Goal: Task Accomplishment & Management: Complete application form

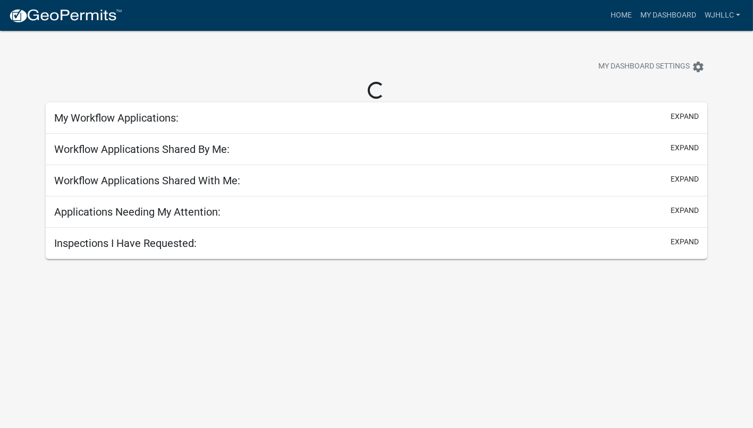
select select "3: 100"
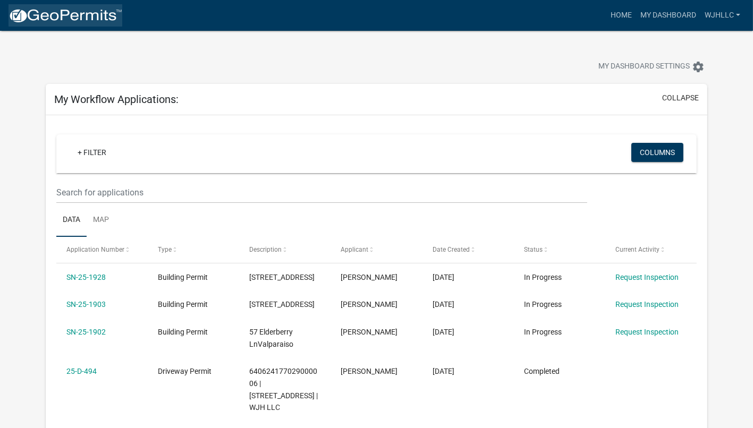
click at [103, 15] on img at bounding box center [66, 16] width 114 height 16
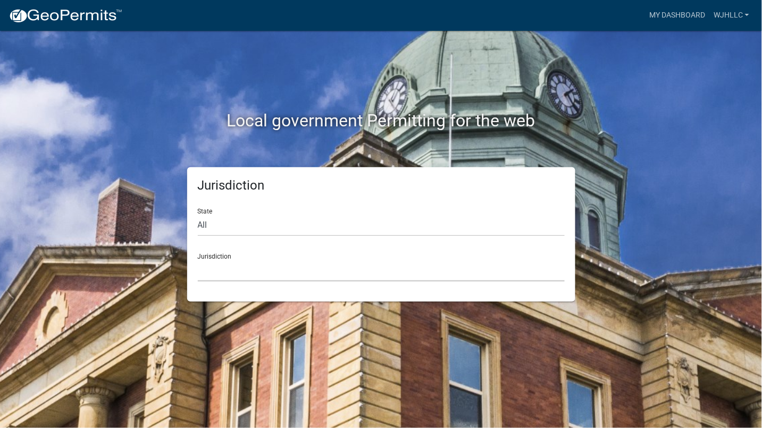
click at [225, 274] on select "[GEOGRAPHIC_DATA], [US_STATE] [GEOGRAPHIC_DATA], [US_STATE][PERSON_NAME][GEOGRA…" at bounding box center [381, 271] width 367 height 22
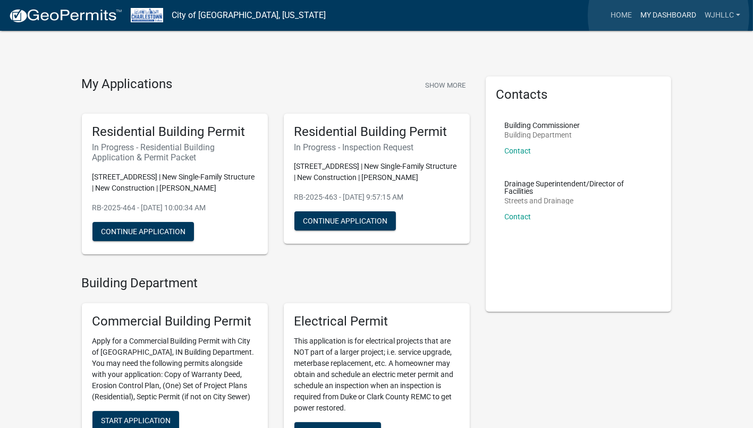
click at [669, 15] on link "My Dashboard" at bounding box center [668, 15] width 64 height 20
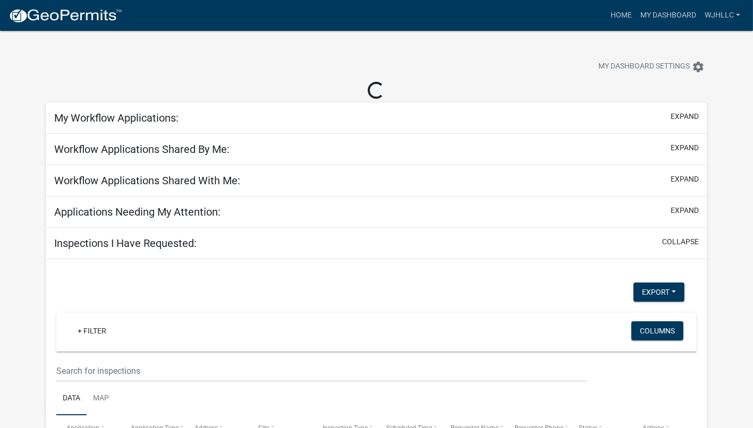
select select "3: 100"
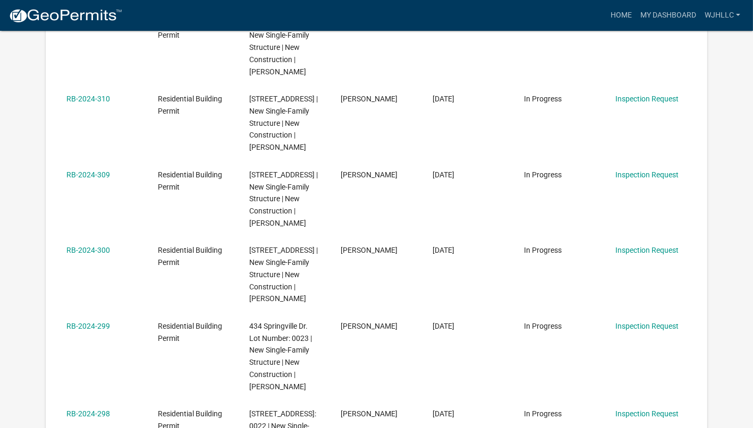
scroll to position [1930, 0]
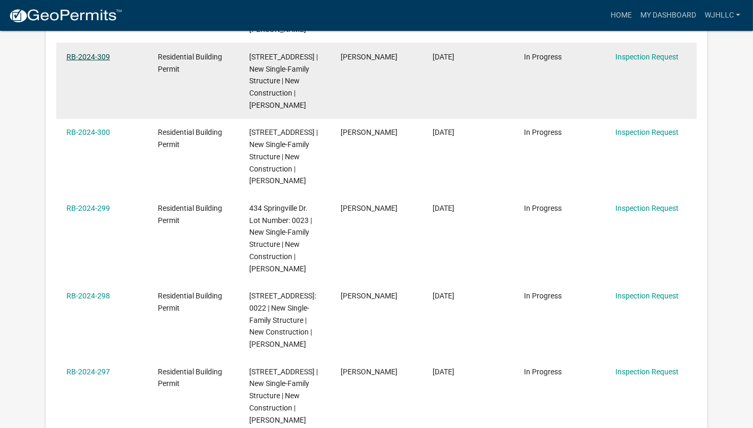
click at [103, 61] on link "RB-2024-309" at bounding box center [88, 57] width 44 height 9
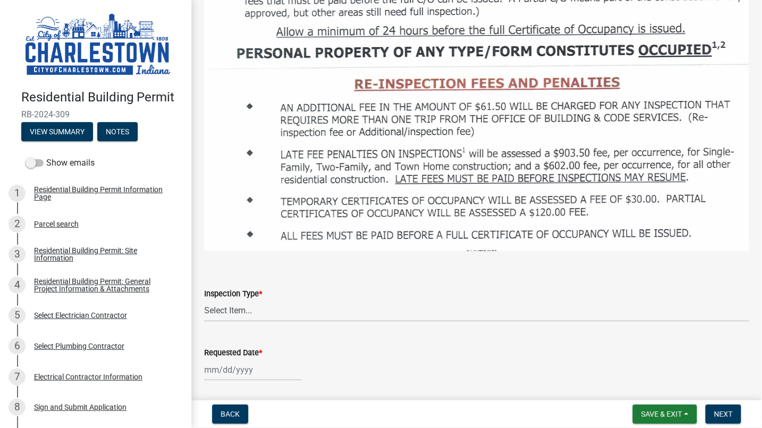
scroll to position [1063, 0]
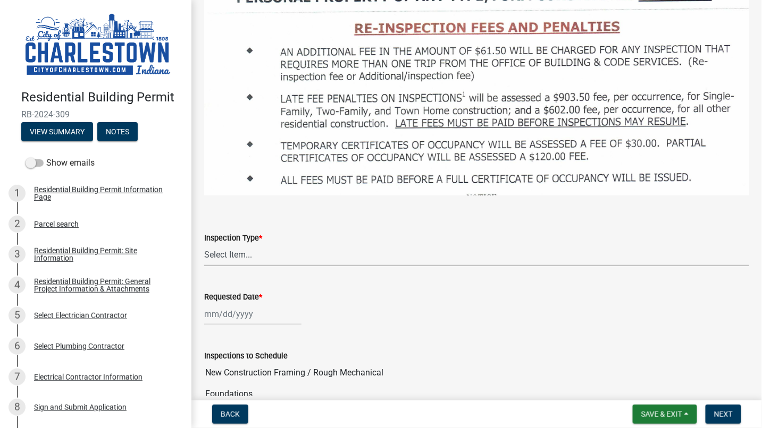
click at [218, 244] on select "Select Item... New Construction Framing / Rough Mechanical Foundations Concrete…" at bounding box center [476, 255] width 545 height 22
click at [204, 244] on select "Select Item... New Construction Framing / Rough Mechanical Foundations Concrete…" at bounding box center [476, 255] width 545 height 22
select select "d355e104-5996-44c1-8341-8ebc434ac365"
select select "10"
select select "2025"
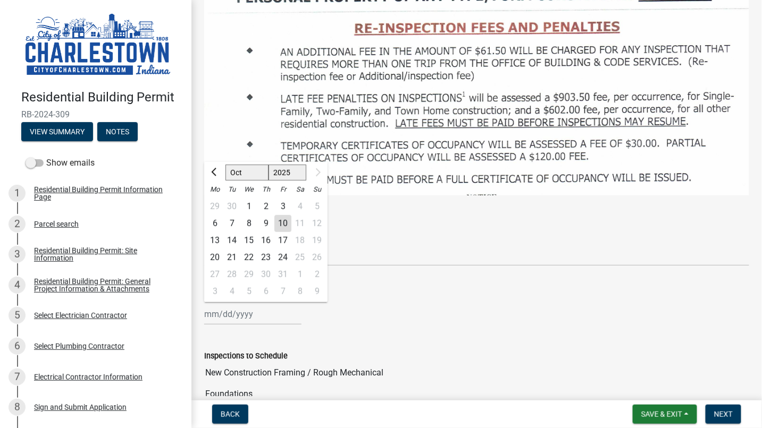
click at [245, 303] on div "[PERSON_NAME] Feb Mar Apr [PERSON_NAME][DATE] Sep [DATE] 1526 1527 1528 1529 15…" at bounding box center [252, 314] width 97 height 22
click at [219, 232] on div "13" at bounding box center [214, 240] width 17 height 17
type input "[DATE]"
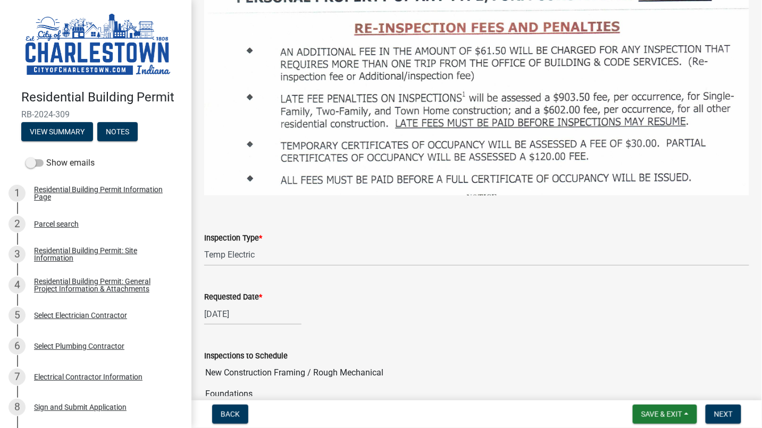
click at [254, 303] on div "[DATE]" at bounding box center [252, 314] width 97 height 22
select select "10"
select select "2025"
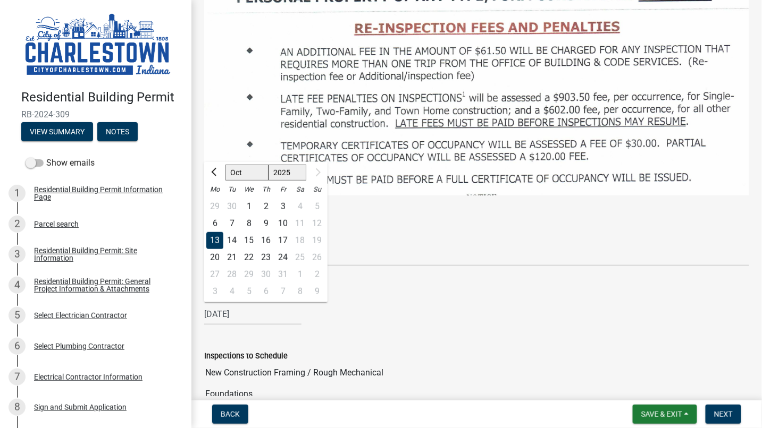
click at [333, 306] on div "[DATE] [PERSON_NAME] Apr May Jun [DATE] Aug Sep [DATE] 1526 1527 1528 1529 1530…" at bounding box center [476, 314] width 545 height 22
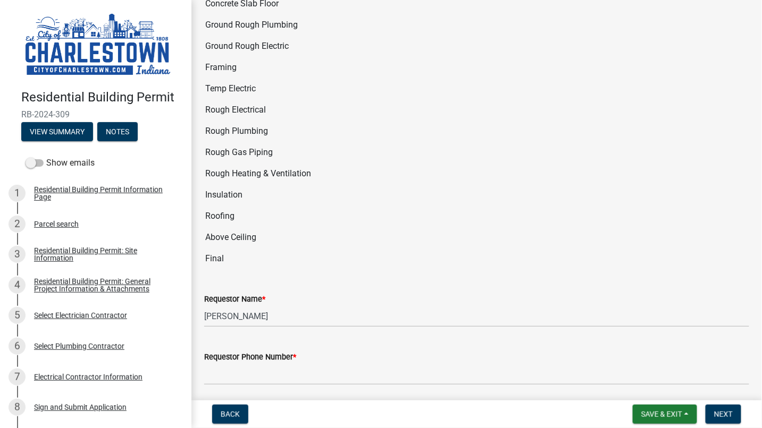
scroll to position [1476, 0]
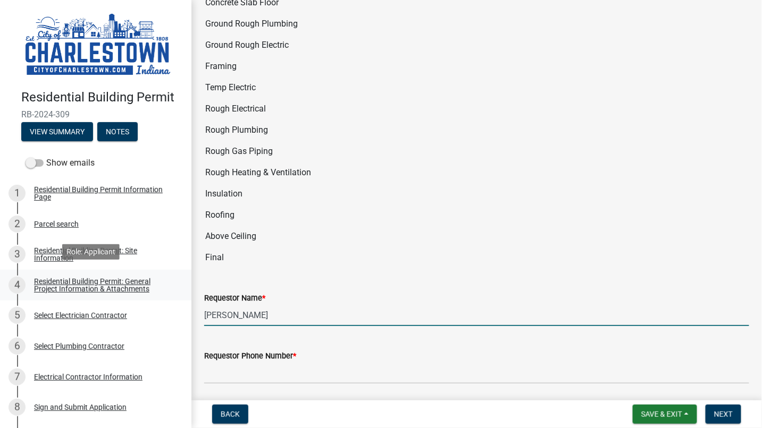
drag, startPoint x: 278, startPoint y: 291, endPoint x: 139, endPoint y: 285, distance: 139.4
click at [139, 285] on div "Residential Building Permit RB-2024-309 View Summary Notes Show emails 1 Reside…" at bounding box center [381, 214] width 762 height 428
type input "[PERSON_NAME]"
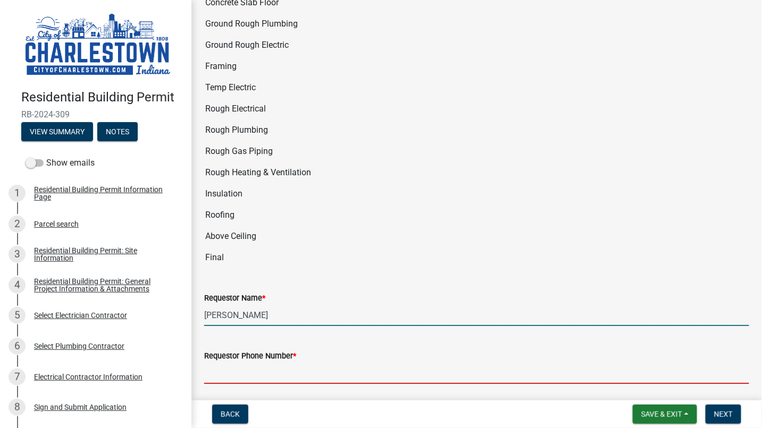
click at [277, 362] on input "Requestor Phone Number *" at bounding box center [476, 373] width 545 height 22
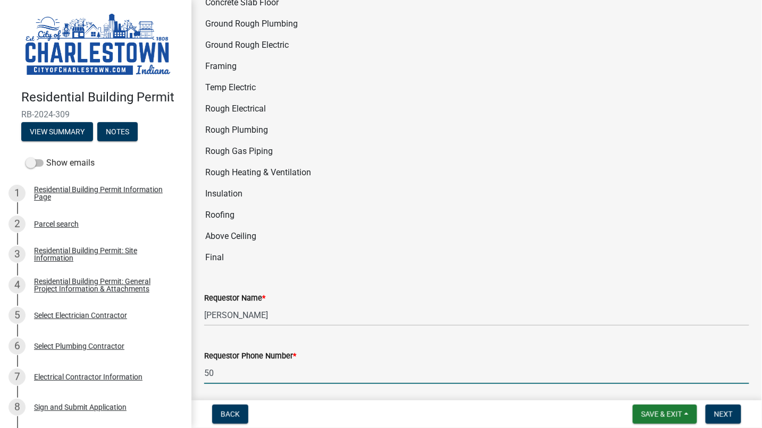
type input "[PHONE_NUMBER]"
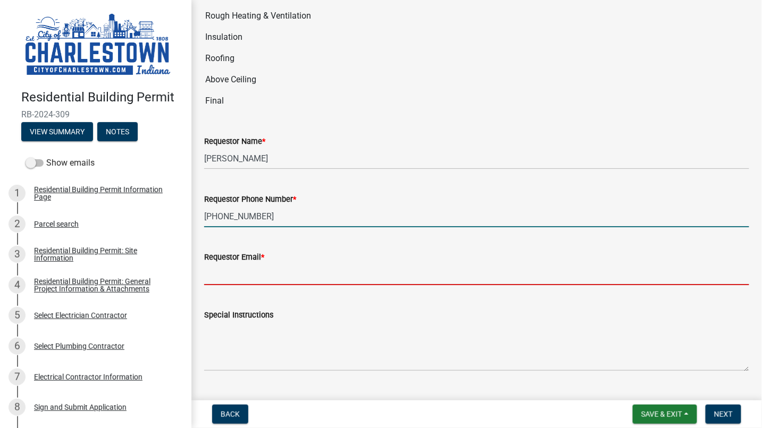
click at [247, 264] on input "Requestor Email *" at bounding box center [476, 275] width 545 height 22
type input "[PERSON_NAME][EMAIL_ADDRESS][PERSON_NAME][DOMAIN_NAME]"
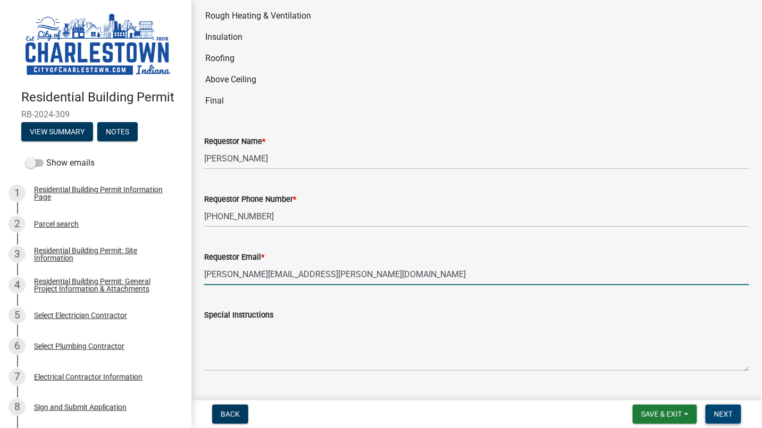
click at [717, 410] on span "Next" at bounding box center [723, 414] width 19 height 9
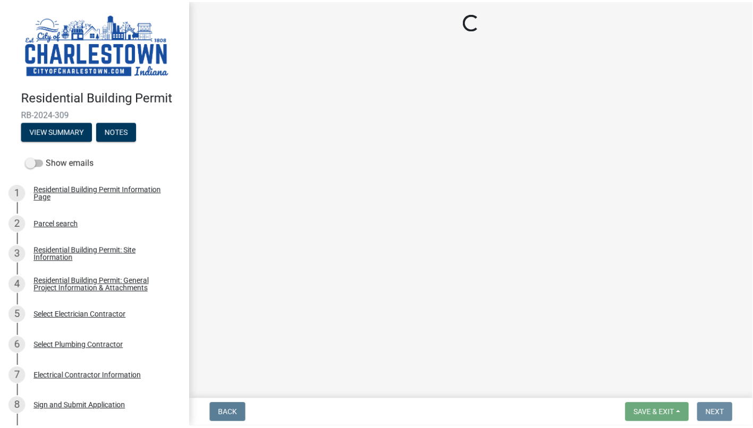
scroll to position [0, 0]
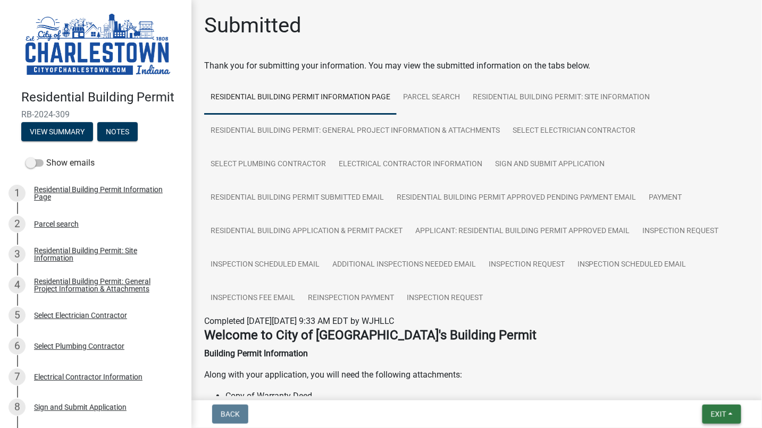
click at [717, 416] on span "Exit" at bounding box center [718, 414] width 15 height 9
click at [676, 390] on button "Save & Exit" at bounding box center [698, 387] width 85 height 26
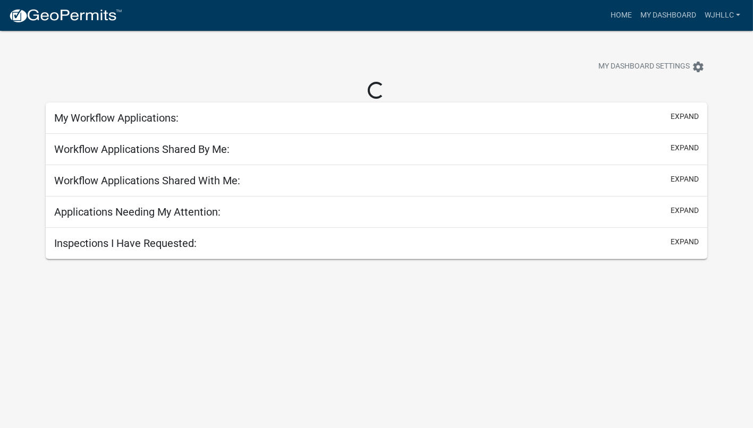
select select "3: 100"
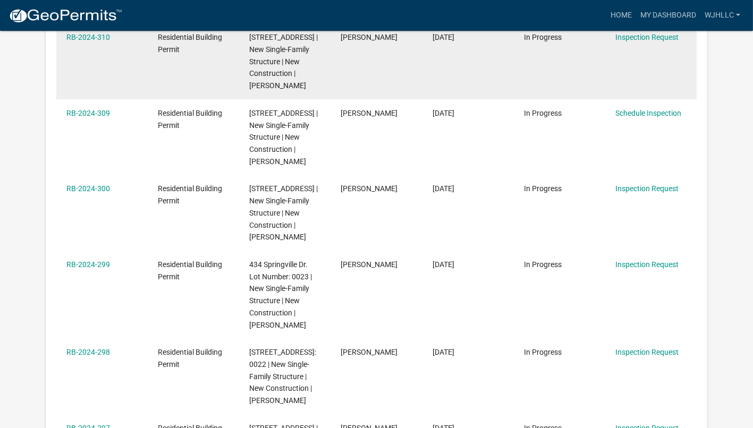
scroll to position [1889, 0]
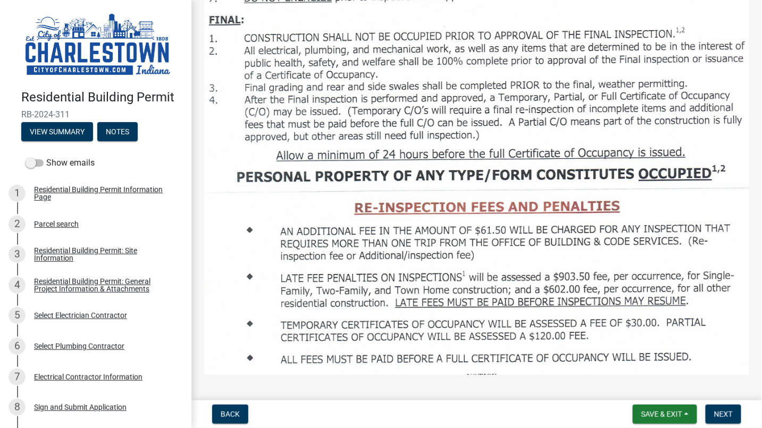
scroll to position [1122, 0]
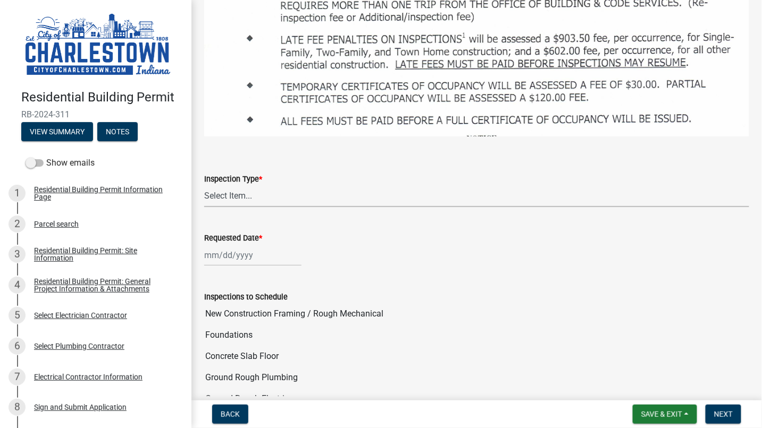
click at [224, 185] on select "Select Item... New Construction Framing / Rough Mechanical Foundations Concrete…" at bounding box center [476, 196] width 545 height 22
click at [204, 185] on select "Select Item... New Construction Framing / Rough Mechanical Foundations Concrete…" at bounding box center [476, 196] width 545 height 22
select select "d355e104-5996-44c1-8341-8ebc434ac365"
select select "10"
select select "2025"
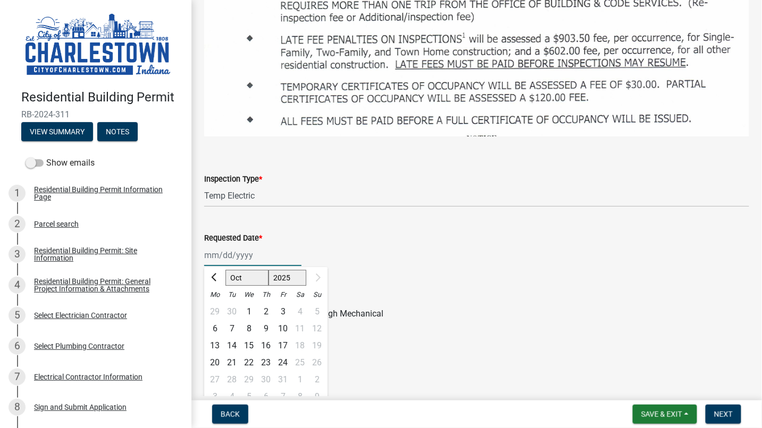
click at [252, 244] on div "[PERSON_NAME] Feb Mar Apr [PERSON_NAME][DATE] Sep [DATE] 1526 1527 1528 1529 15…" at bounding box center [252, 255] width 97 height 22
click at [214, 337] on div "13" at bounding box center [214, 345] width 17 height 17
type input "[DATE]"
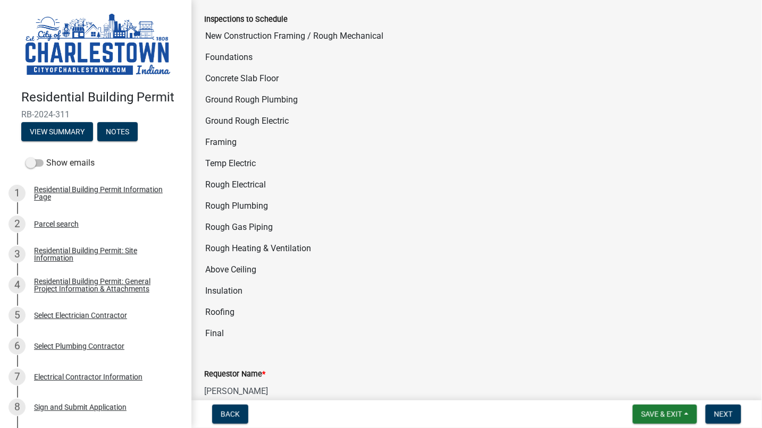
scroll to position [1535, 0]
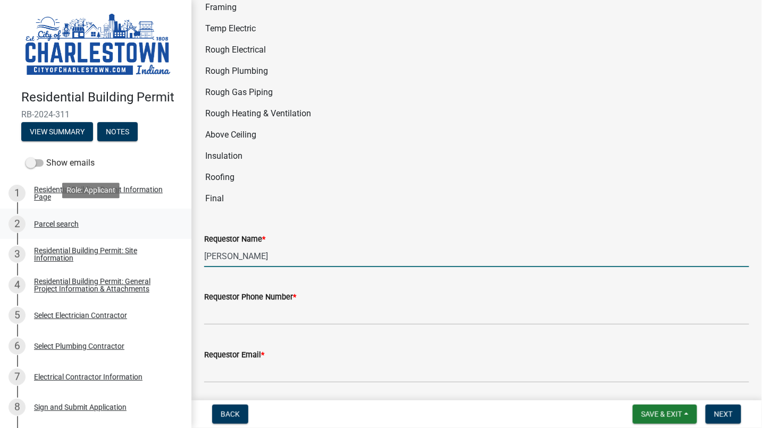
drag, startPoint x: 294, startPoint y: 235, endPoint x: 79, endPoint y: 214, distance: 216.3
click at [79, 214] on div "Residential Building Permit RB-2024-311 View Summary Notes Show emails 1 Reside…" at bounding box center [381, 214] width 762 height 428
type input "[PERSON_NAME]"
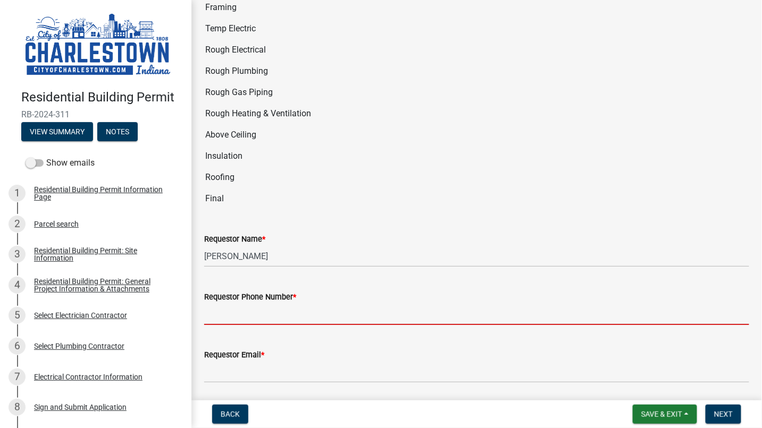
click at [303, 303] on input "Requestor Phone Number *" at bounding box center [476, 314] width 545 height 22
type input "[PHONE_NUMBER]"
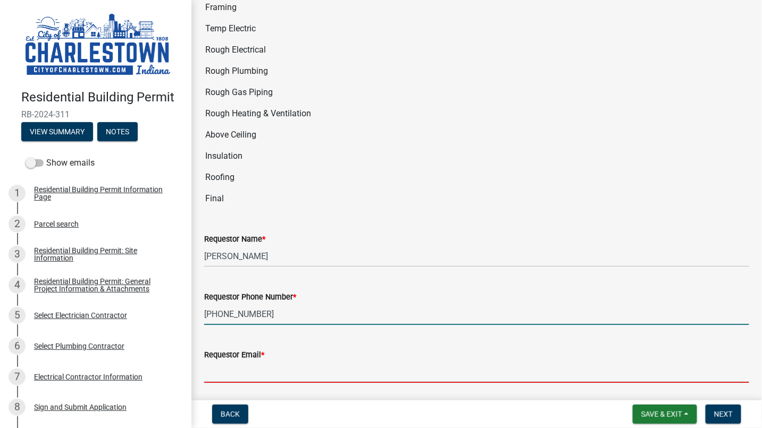
click at [298, 361] on input "Requestor Email *" at bounding box center [476, 372] width 545 height 22
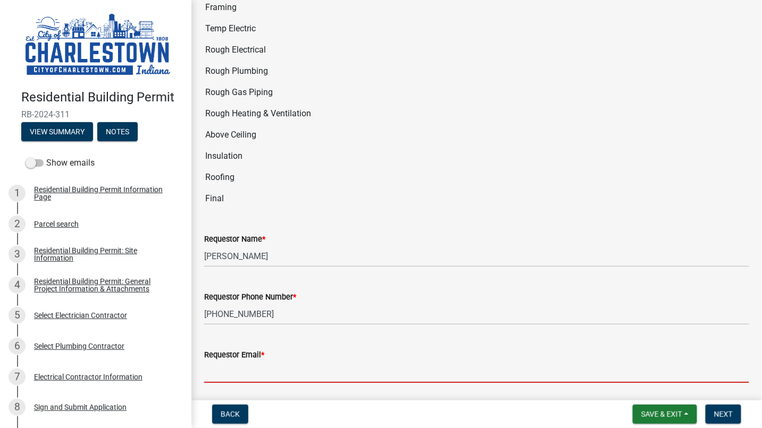
type input "[PERSON_NAME][EMAIL_ADDRESS][PERSON_NAME][DOMAIN_NAME]"
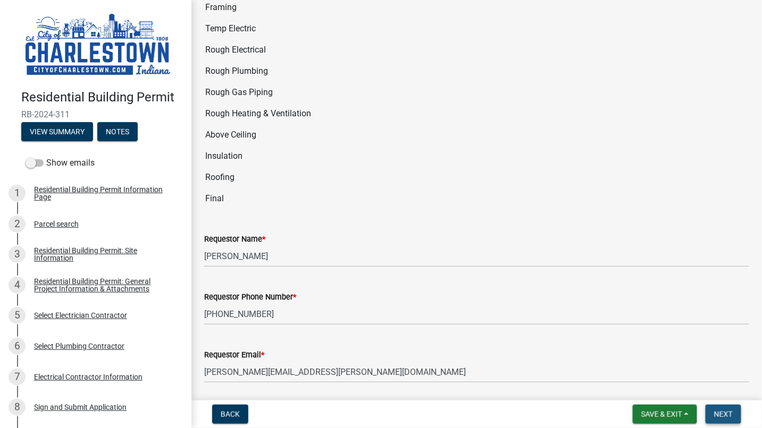
click at [731, 414] on span "Next" at bounding box center [723, 414] width 19 height 9
